Goal: Use online tool/utility: Use online tool/utility

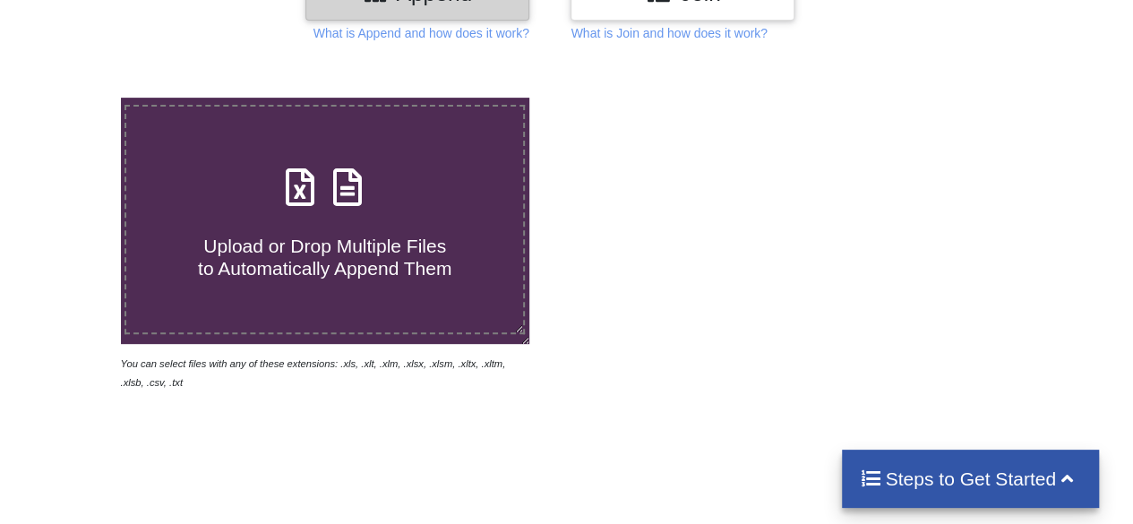
scroll to position [269, 0]
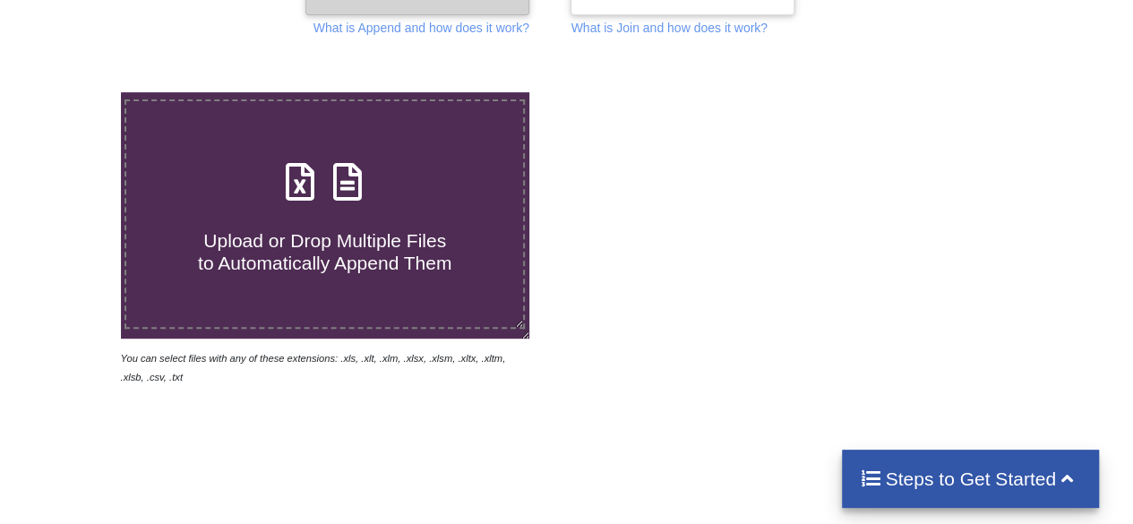
click at [412, 246] on span "Upload or Drop Multiple Files to Automatically Append Them" at bounding box center [324, 251] width 253 height 43
click at [74, 92] on input "Upload or Drop Multiple Files to Automatically Append Them" at bounding box center [74, 92] width 0 height 0
type input "C:\fakepath\Interest payable - Trustgro drawdowns.XLSX"
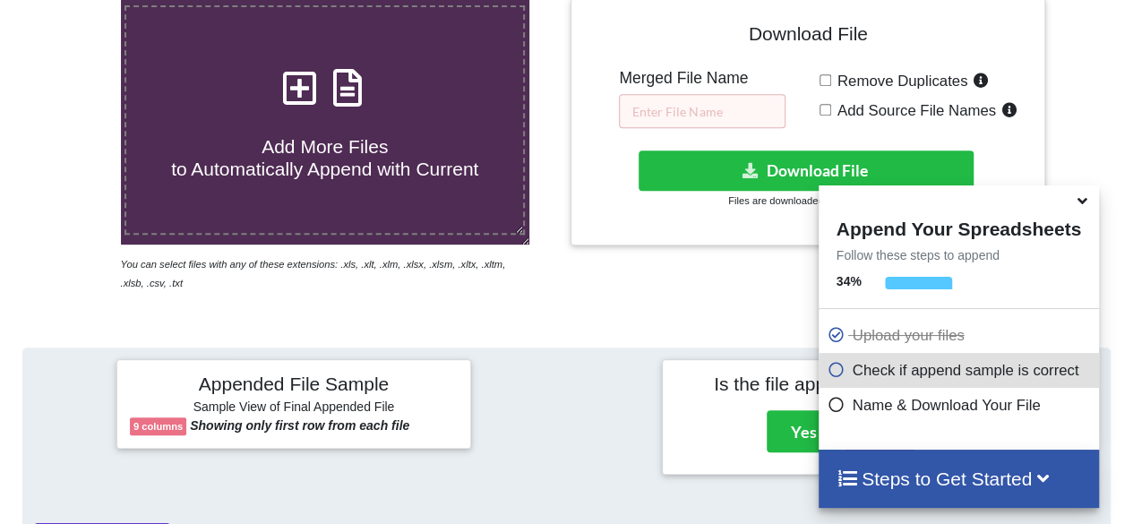
scroll to position [351, 0]
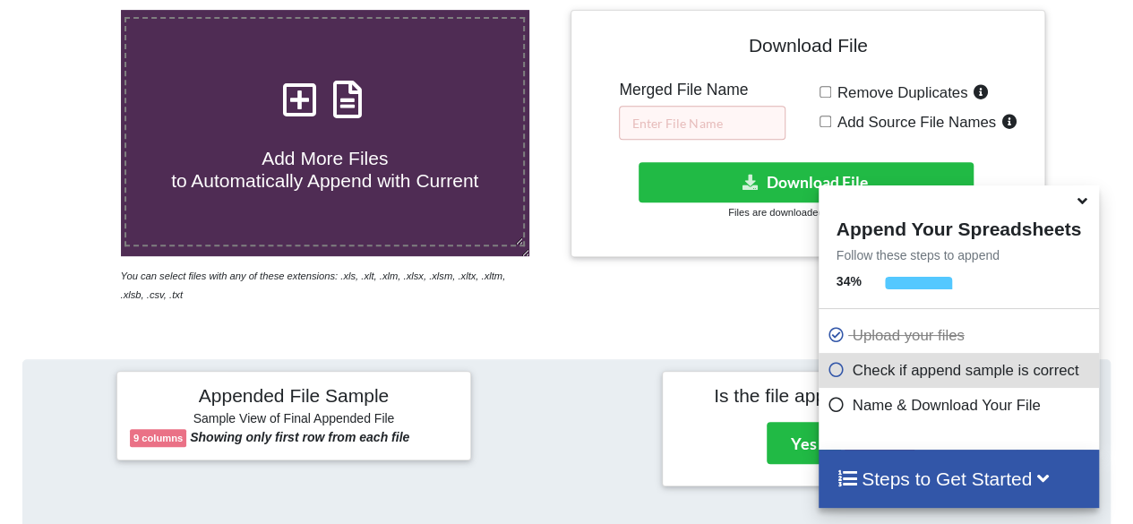
click at [1071, 208] on div at bounding box center [958, 199] width 280 height 28
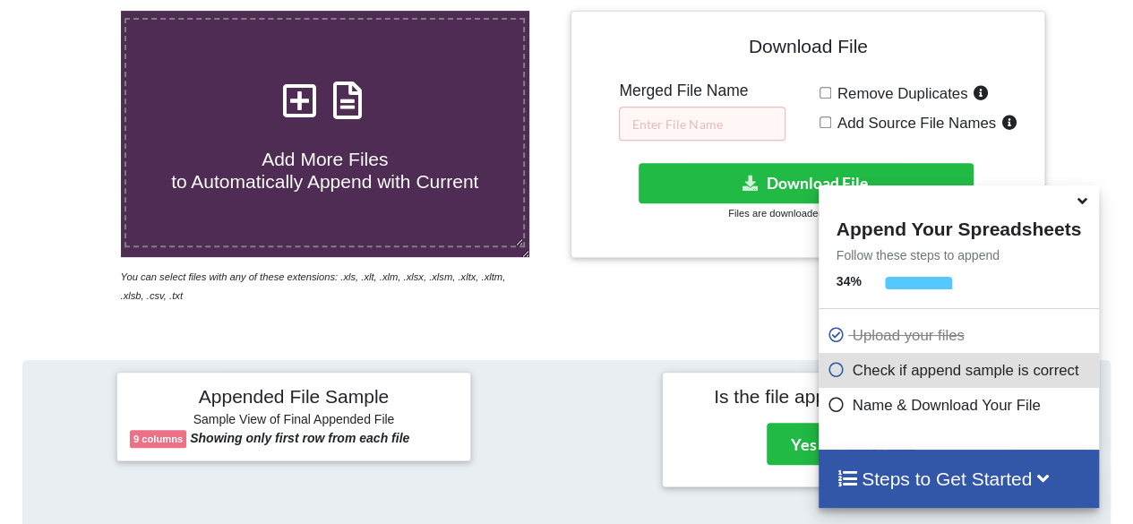
click at [1078, 204] on icon at bounding box center [1082, 198] width 19 height 16
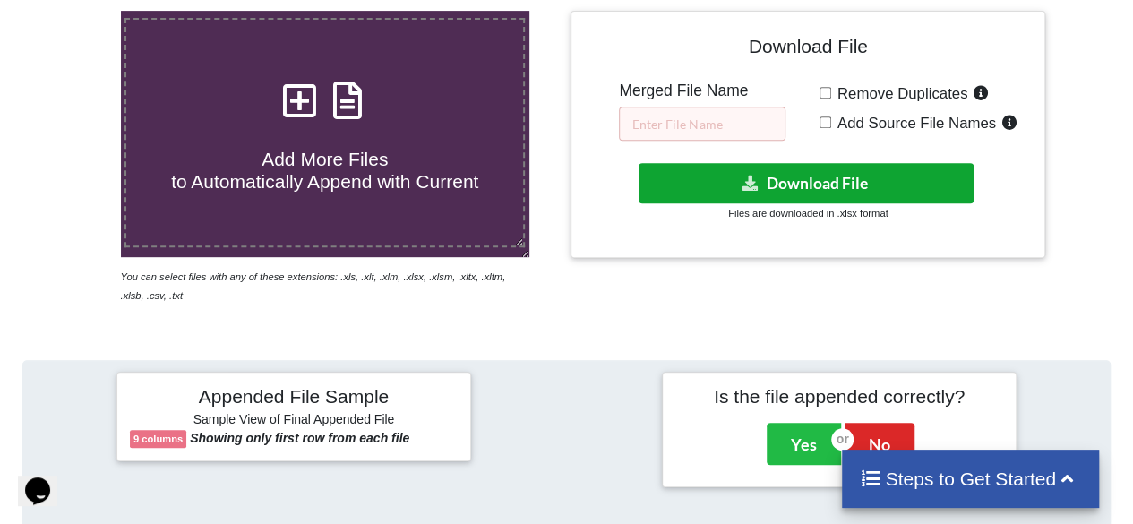
click at [898, 178] on button "Download File" at bounding box center [806, 183] width 336 height 40
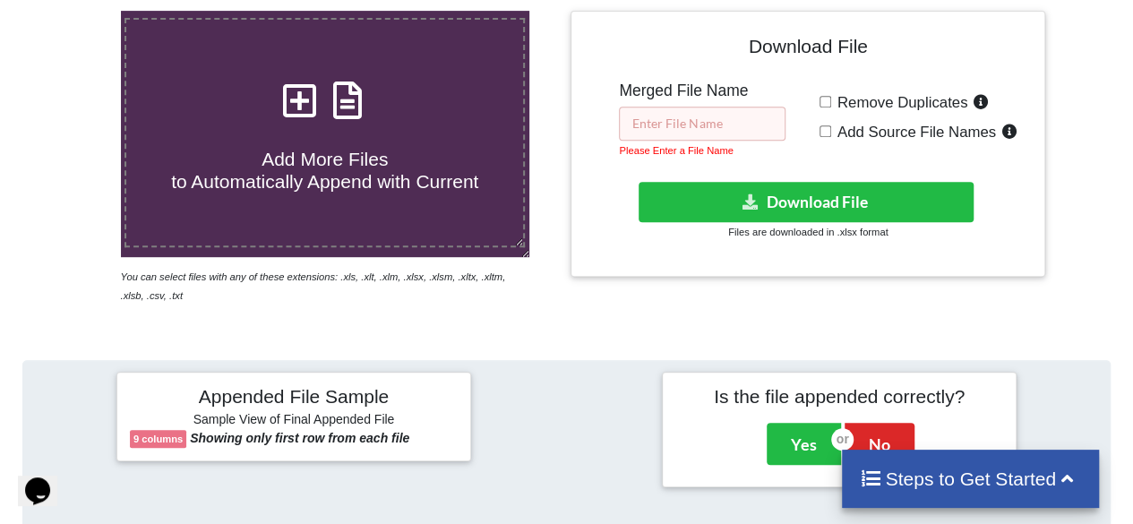
click at [708, 122] on input "text" at bounding box center [702, 124] width 167 height 34
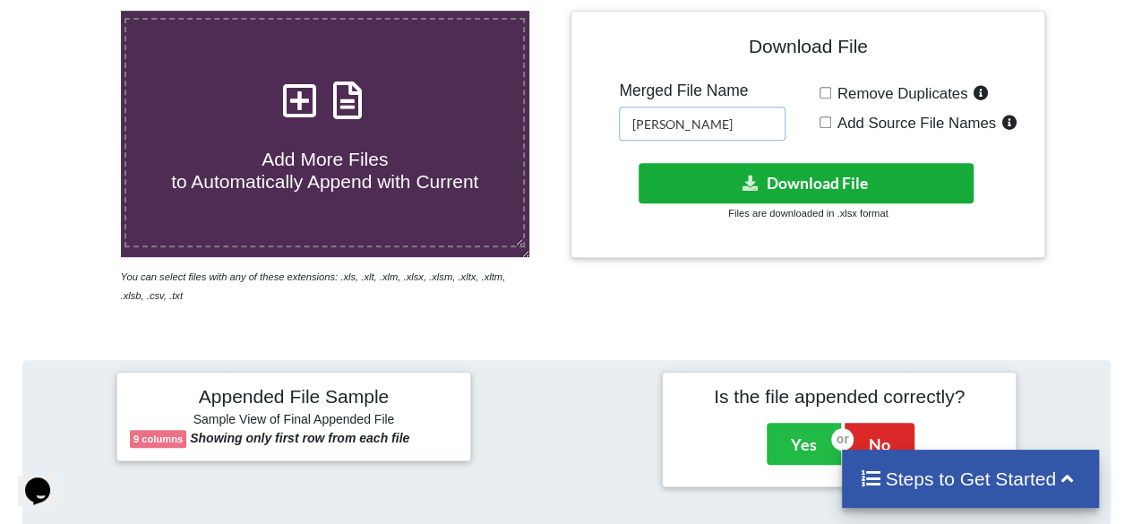
type input "[PERSON_NAME]"
click at [851, 173] on button "Download File" at bounding box center [806, 183] width 336 height 40
